Goal: Task Accomplishment & Management: Use online tool/utility

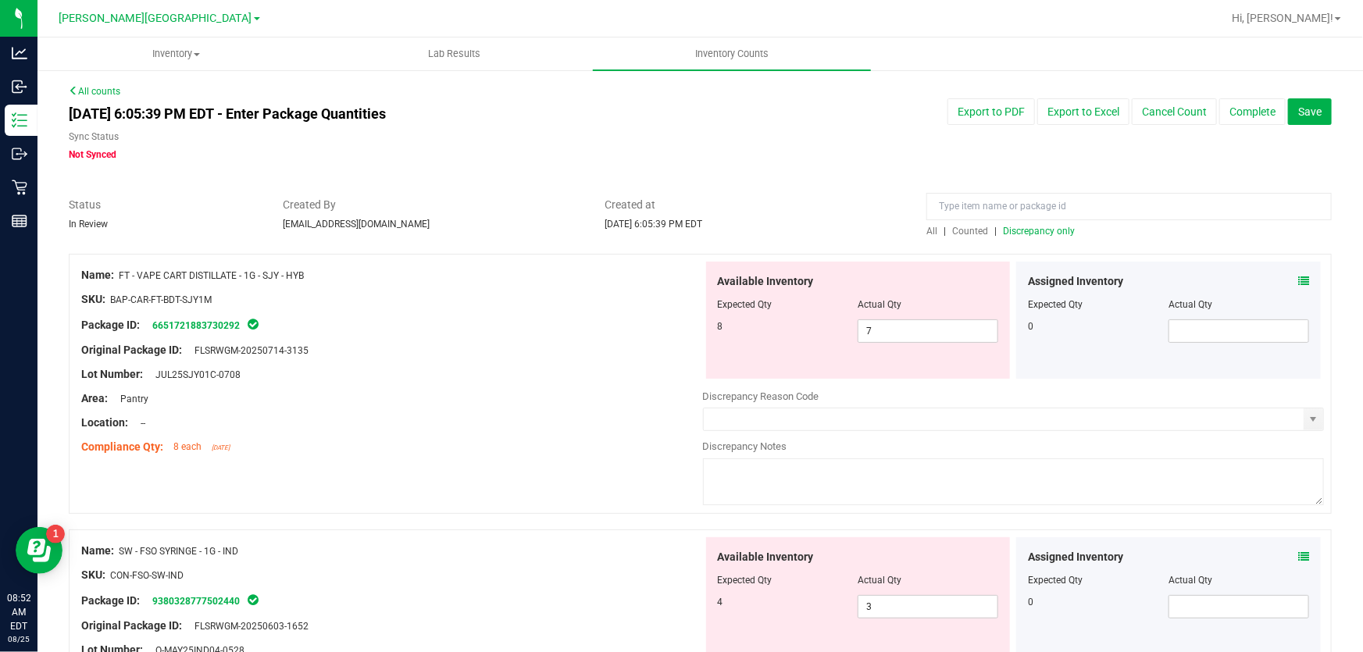
click at [112, 149] on span "Not Synced" at bounding box center [93, 154] width 48 height 11
click at [1228, 104] on button "Complete" at bounding box center [1252, 111] width 66 height 27
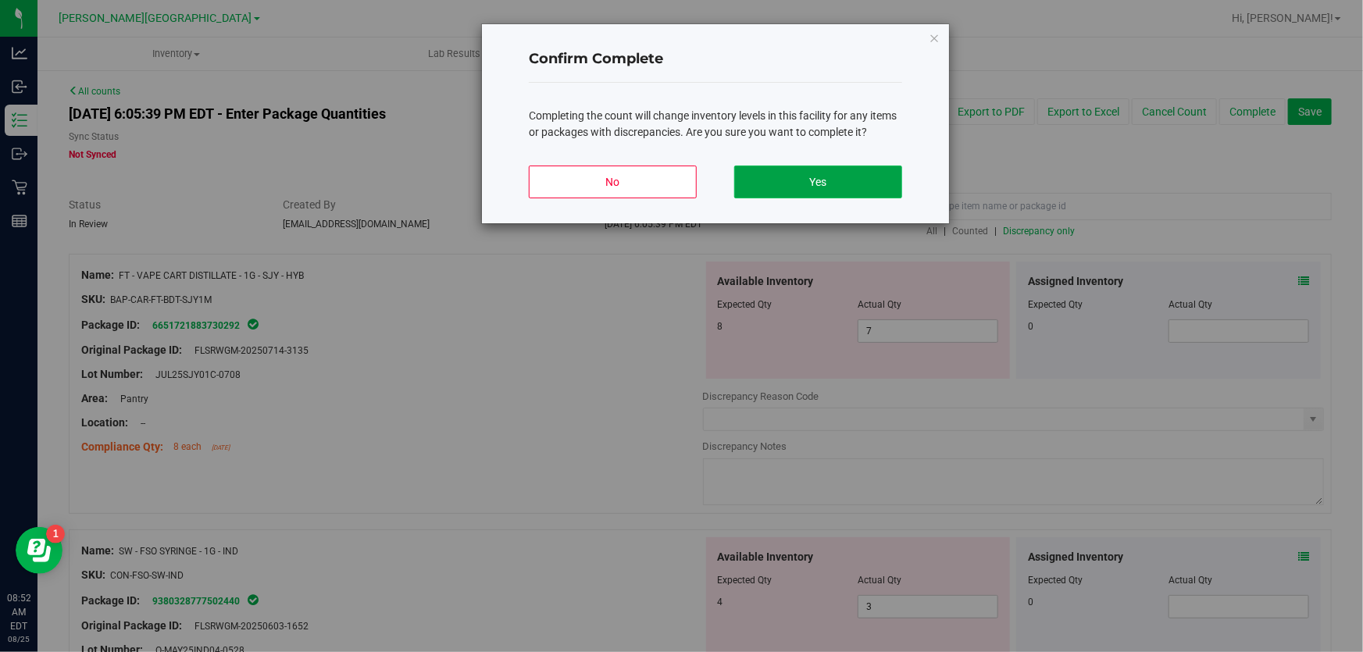
click at [828, 176] on button "Yes" at bounding box center [818, 182] width 168 height 33
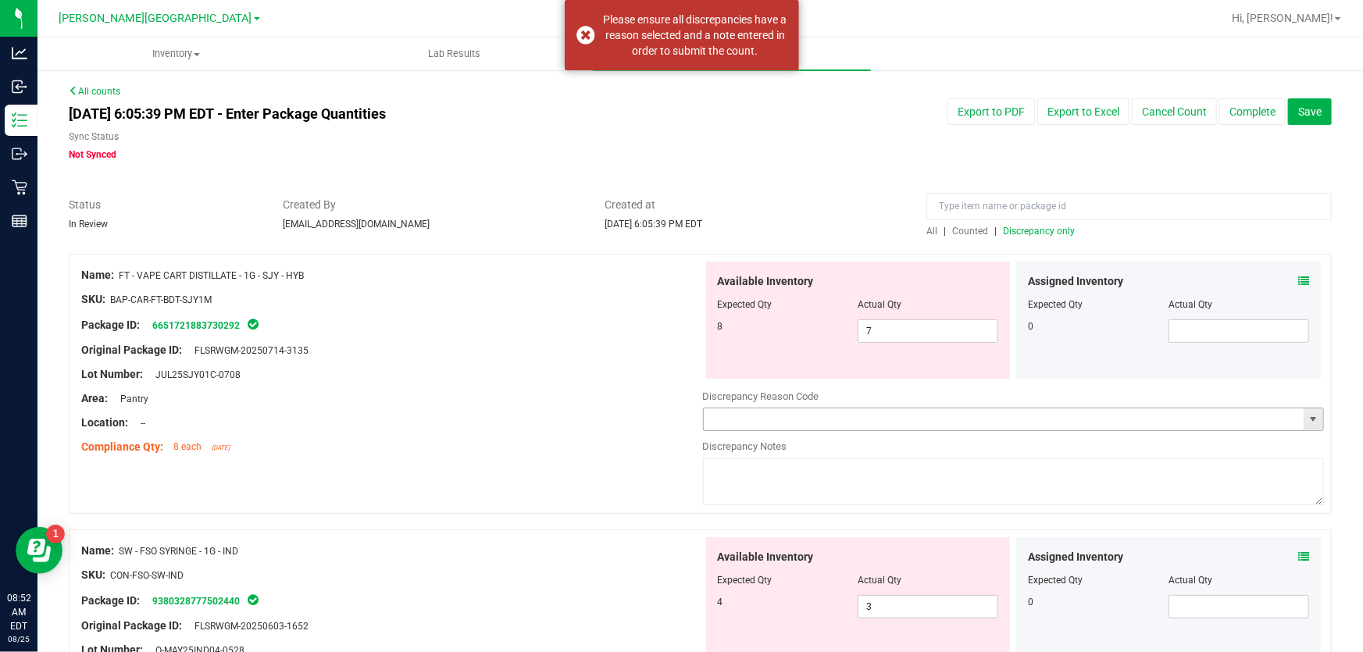
click at [796, 421] on input "text" at bounding box center [1004, 419] width 600 height 22
click at [1307, 416] on span "select" at bounding box center [1312, 419] width 12 height 12
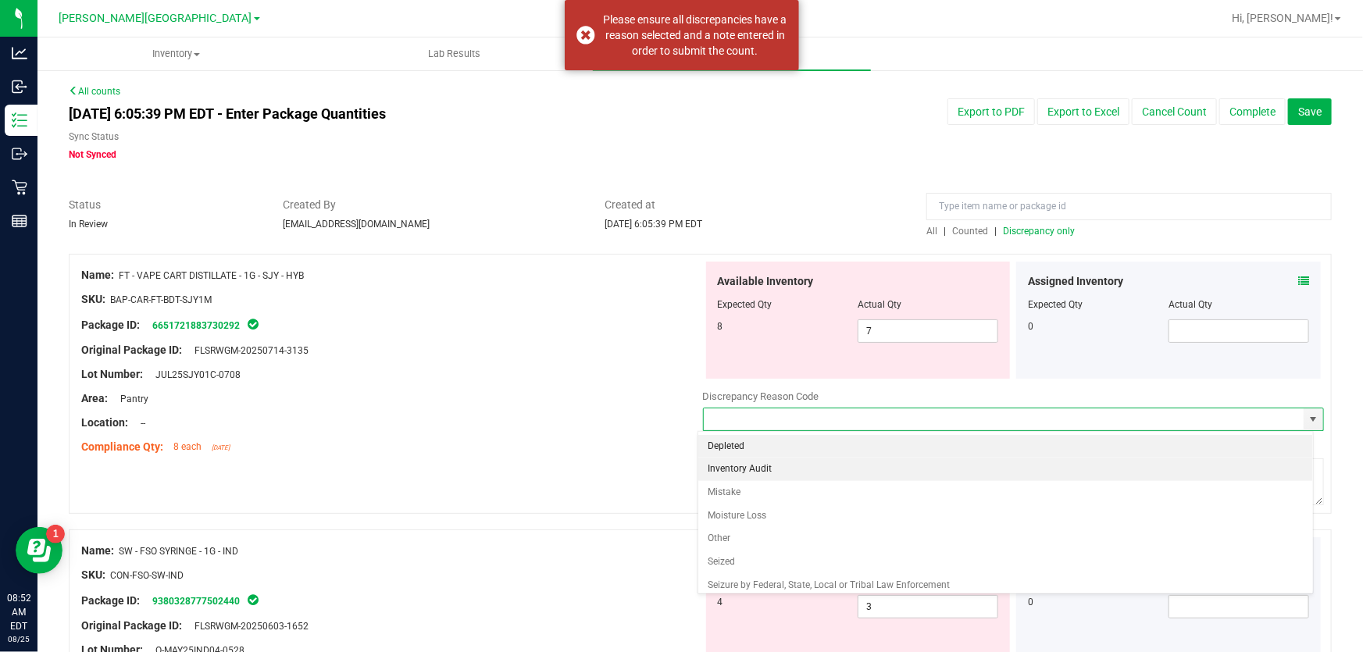
click at [775, 472] on li "Inventory Audit" at bounding box center [1005, 469] width 615 height 23
type input "Inventory Audit"
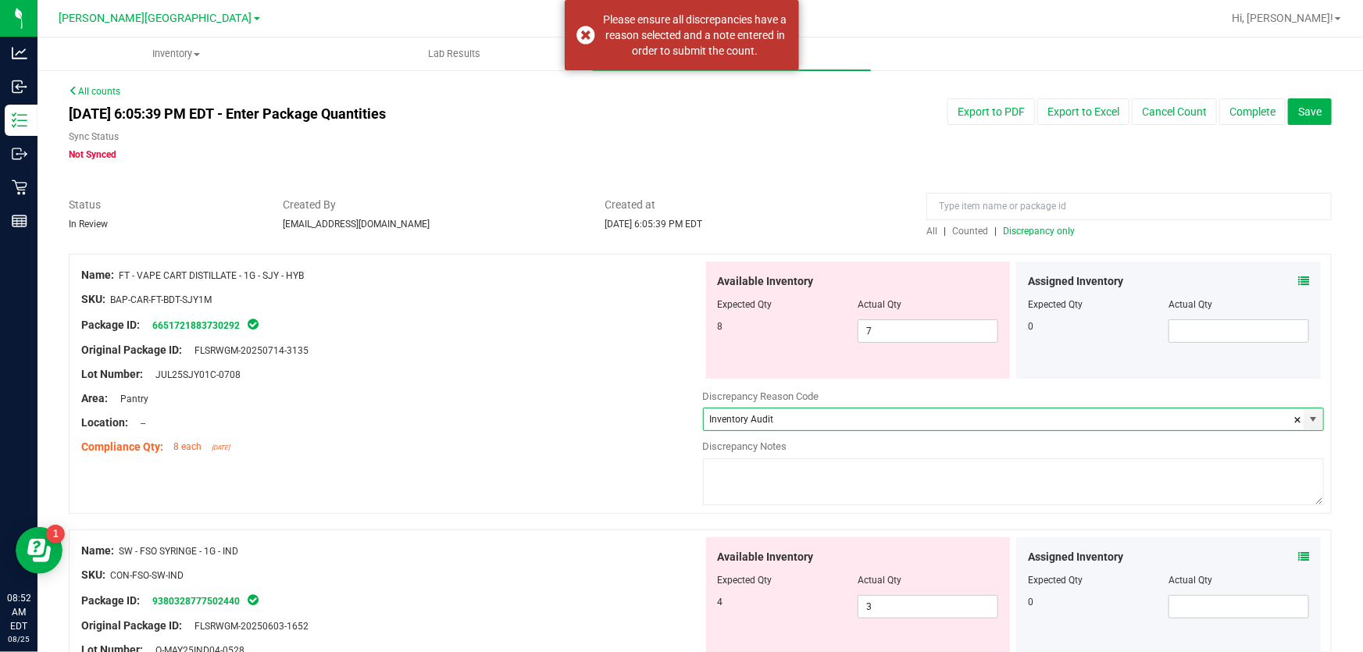
click at [756, 477] on textarea at bounding box center [1014, 481] width 622 height 47
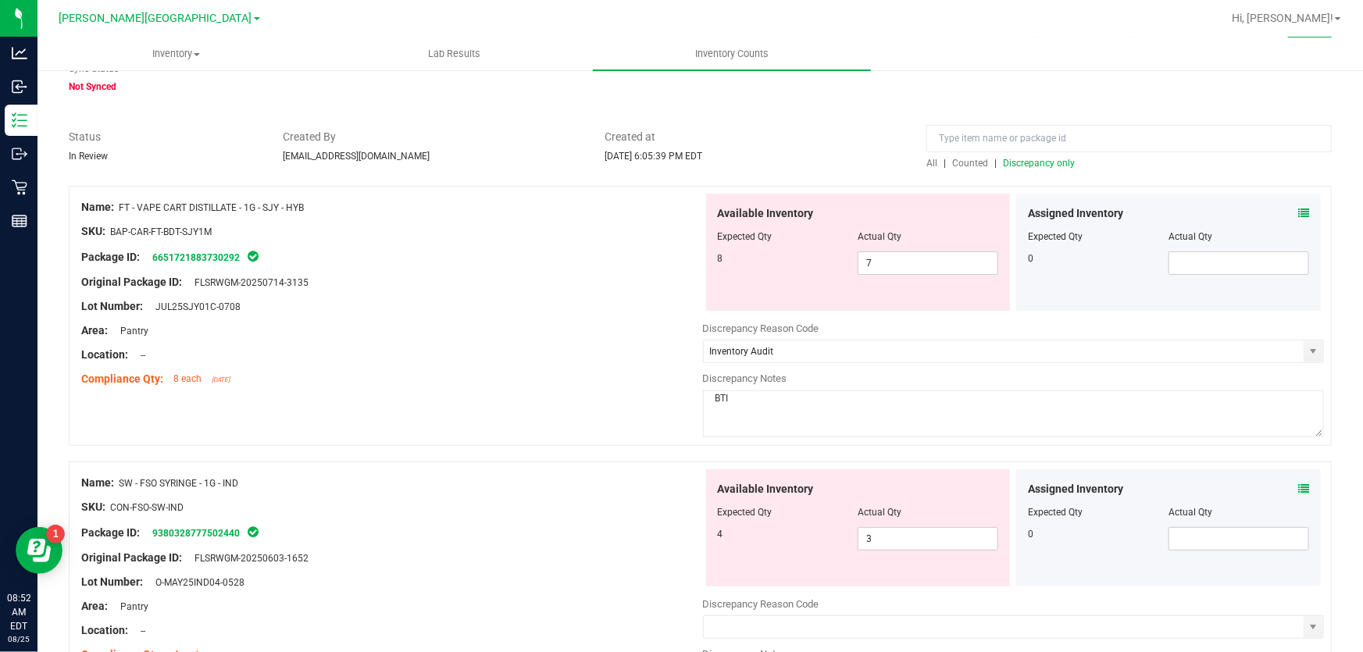
scroll to position [141, 0]
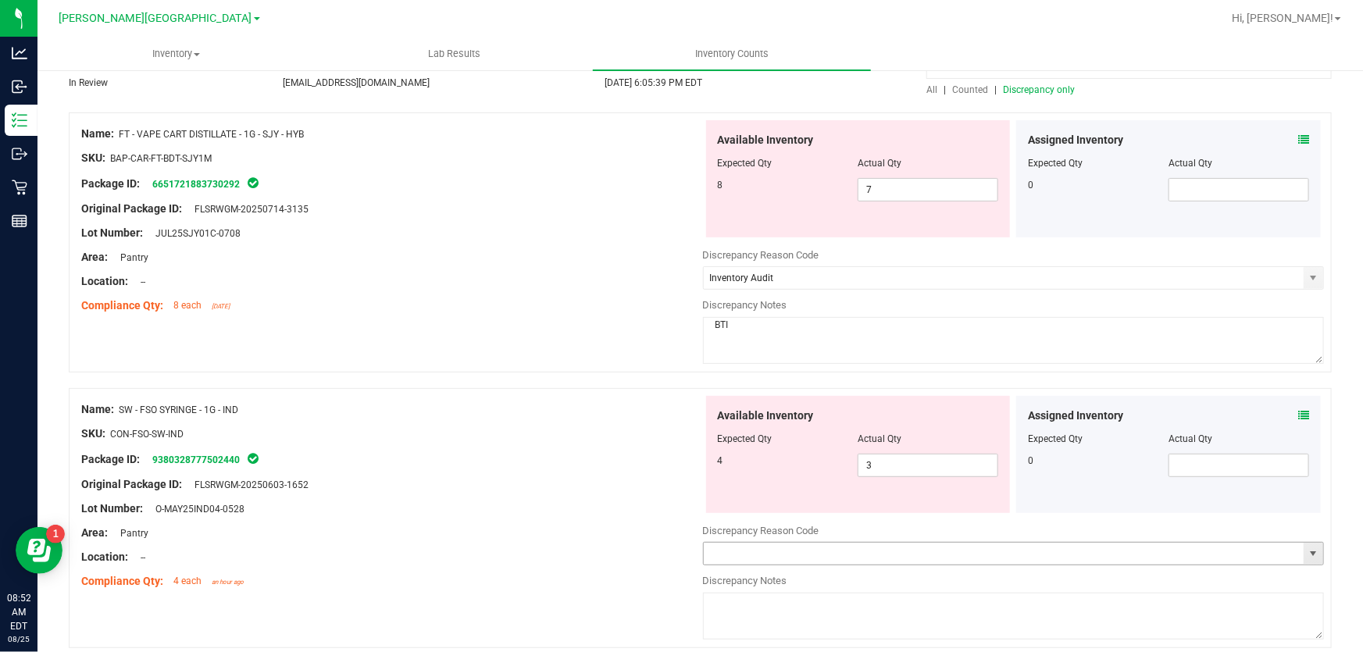
type textarea "BTI"
click at [776, 550] on input "text" at bounding box center [1004, 554] width 600 height 22
click at [1311, 547] on span "select" at bounding box center [1313, 554] width 20 height 22
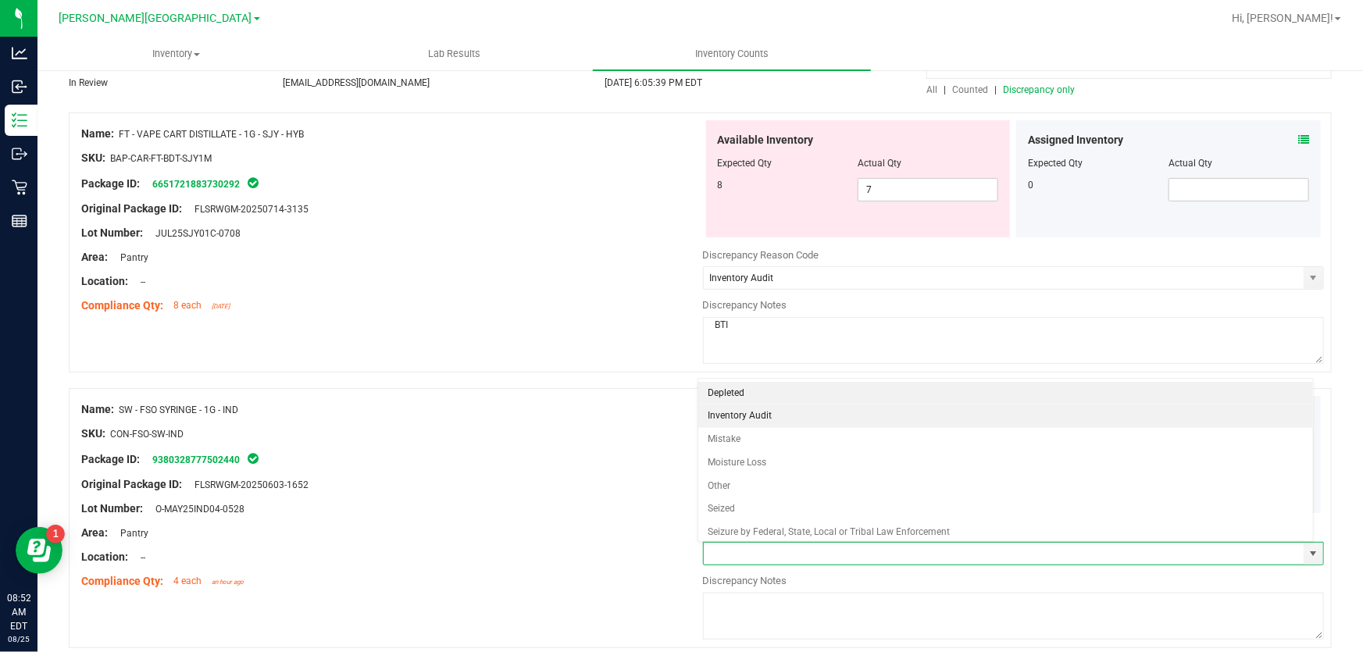
click at [764, 422] on li "Inventory Audit" at bounding box center [1005, 415] width 615 height 23
type input "Inventory Audit"
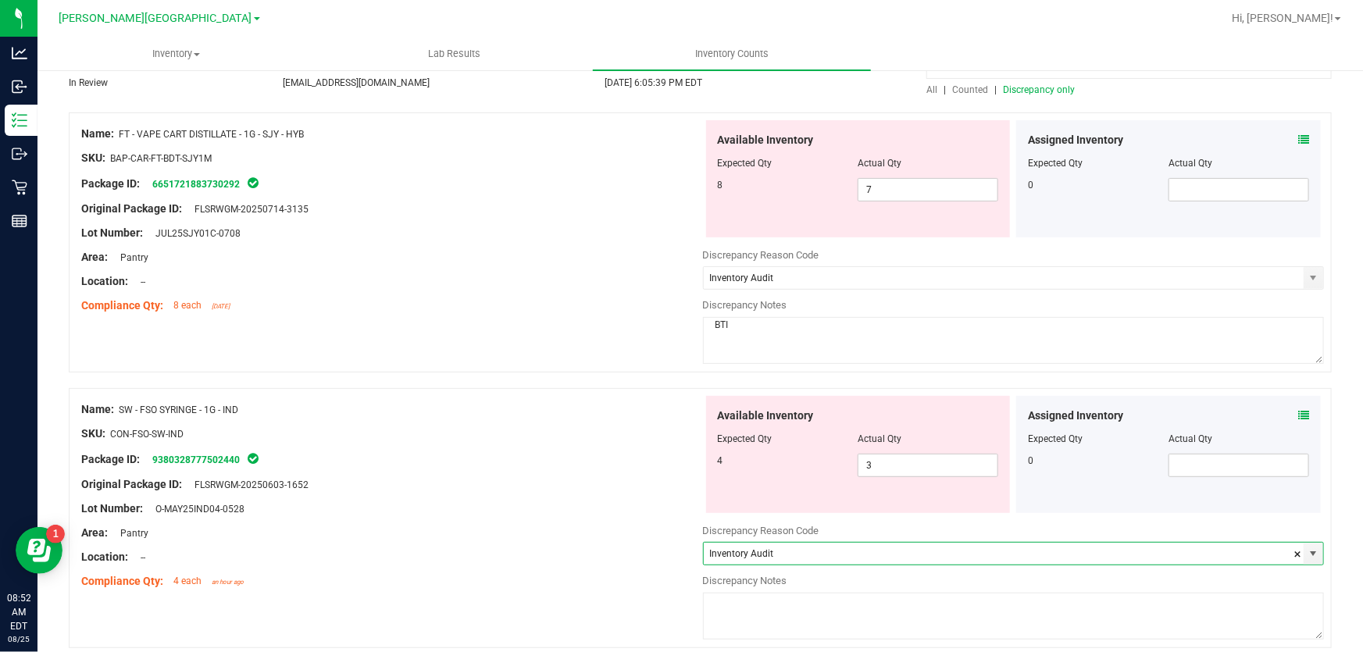
click at [735, 609] on textarea at bounding box center [1014, 616] width 622 height 47
type textarea "BTI"
click at [616, 549] on div "Location: --" at bounding box center [392, 557] width 622 height 16
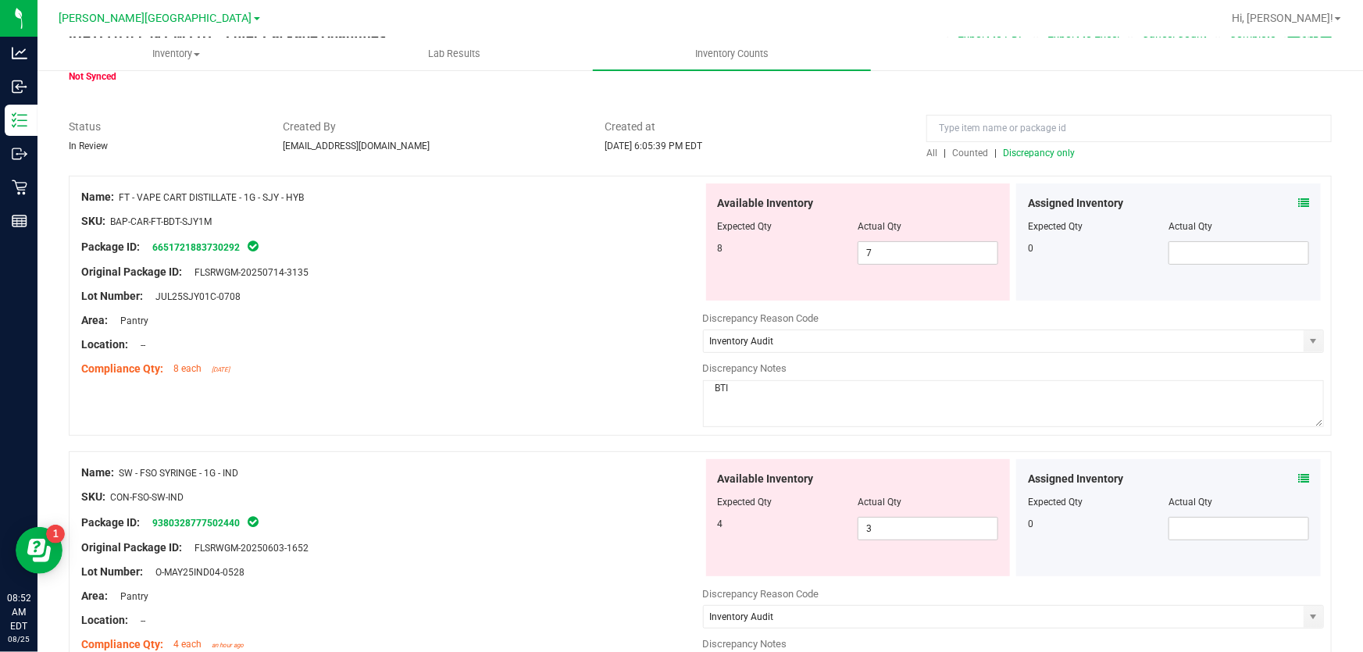
scroll to position [0, 0]
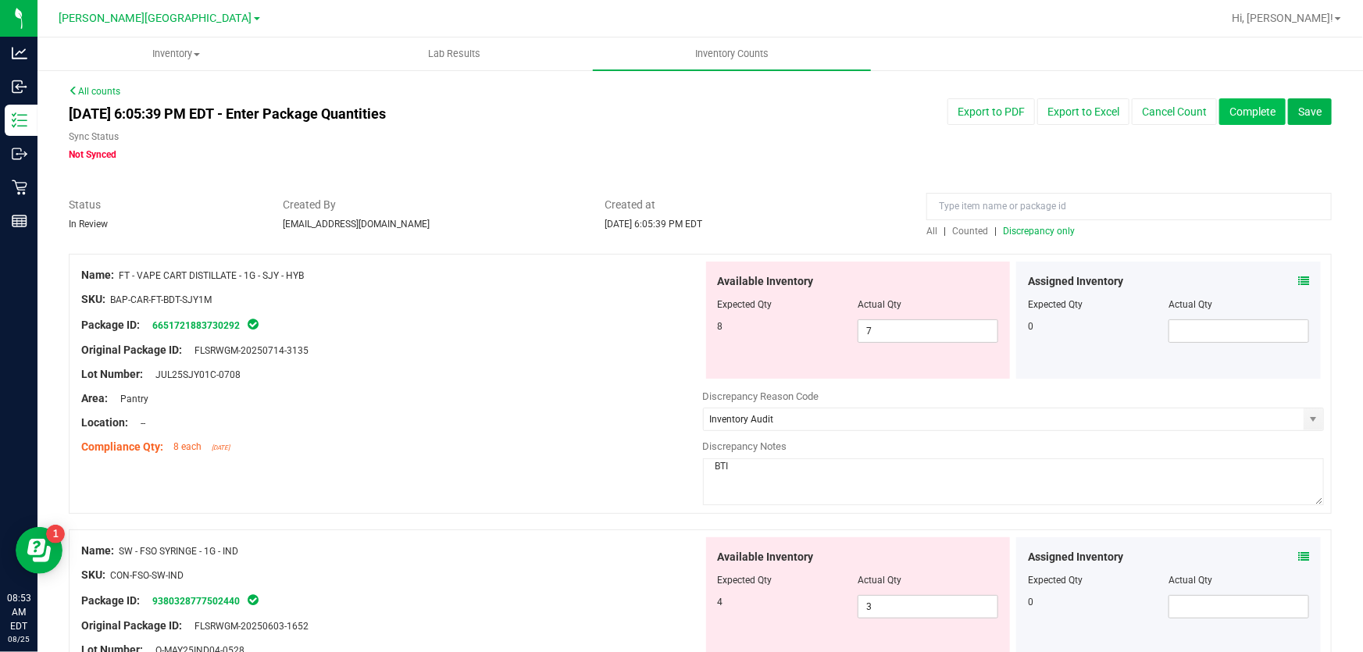
click at [1248, 103] on button "Complete" at bounding box center [1252, 111] width 66 height 27
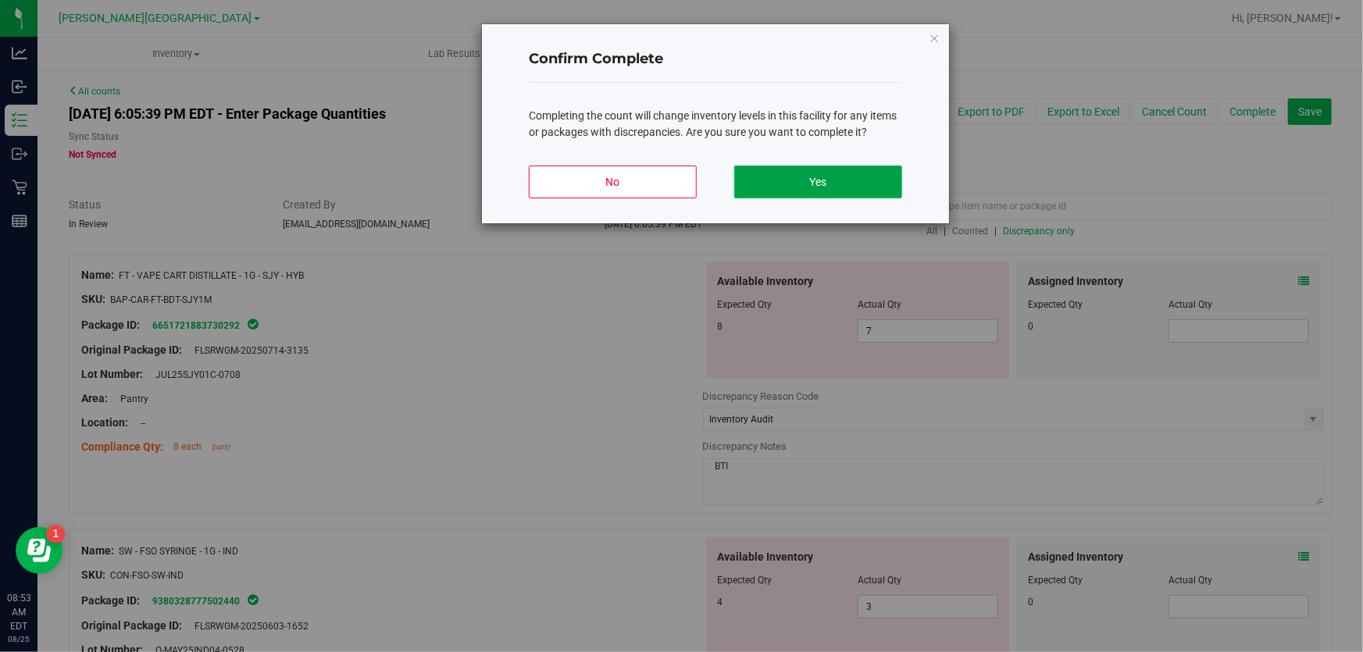
click at [864, 180] on button "Yes" at bounding box center [818, 182] width 168 height 33
